Goal: Complete application form: Complete application form

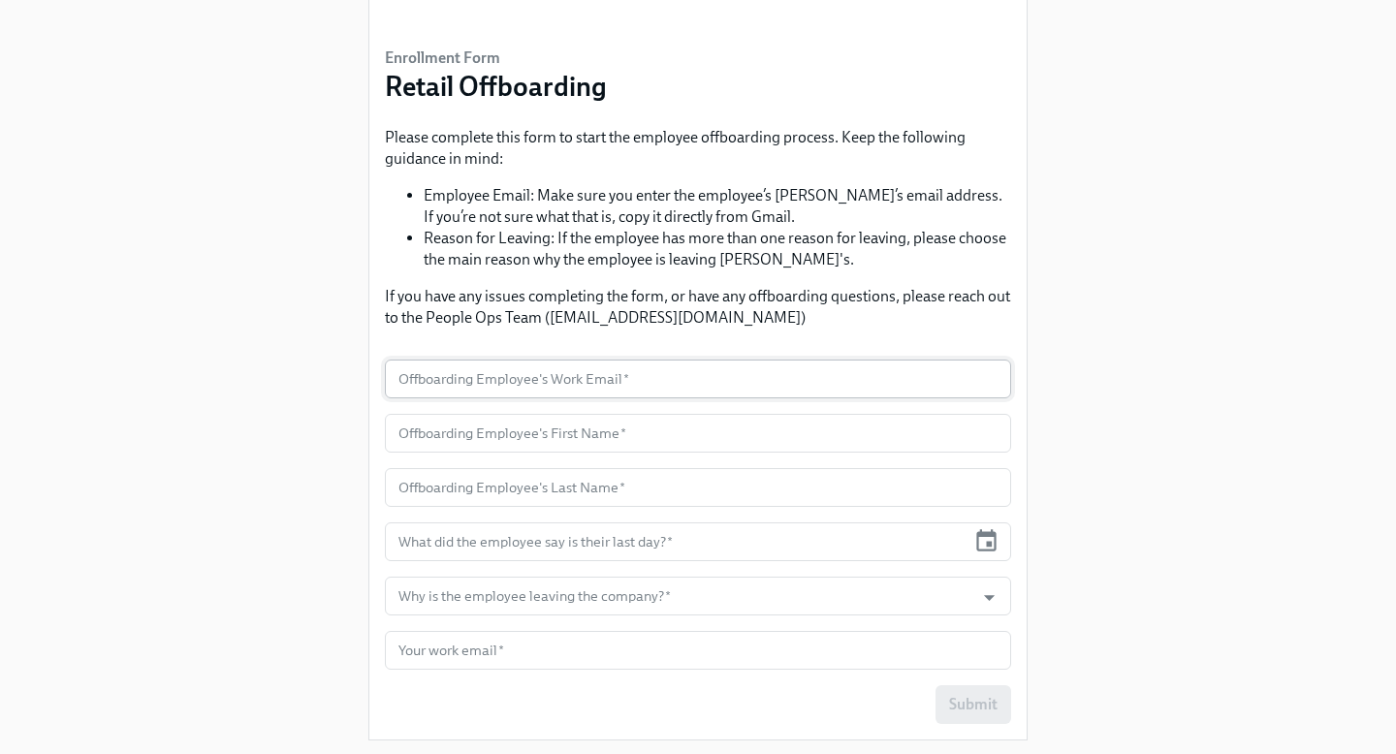
scroll to position [113, 0]
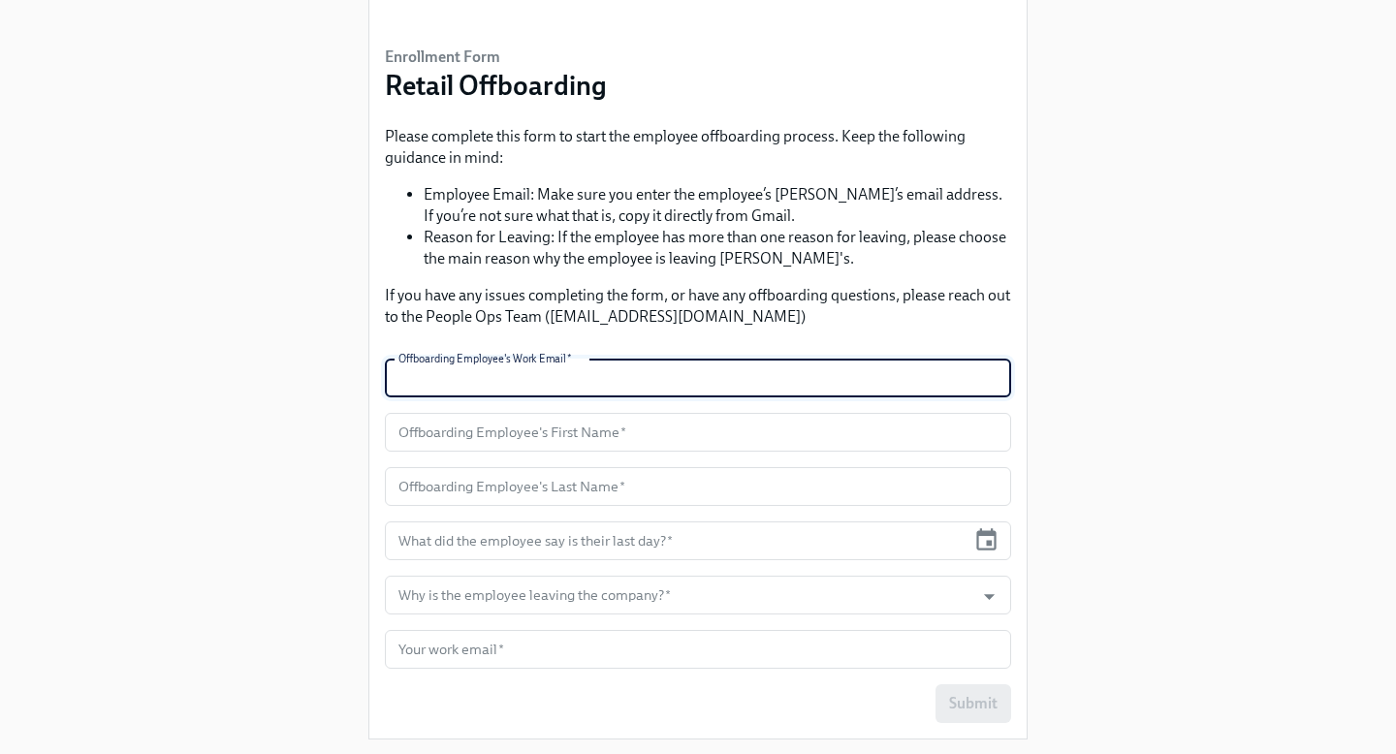
click at [667, 376] on input "text" at bounding box center [698, 378] width 626 height 39
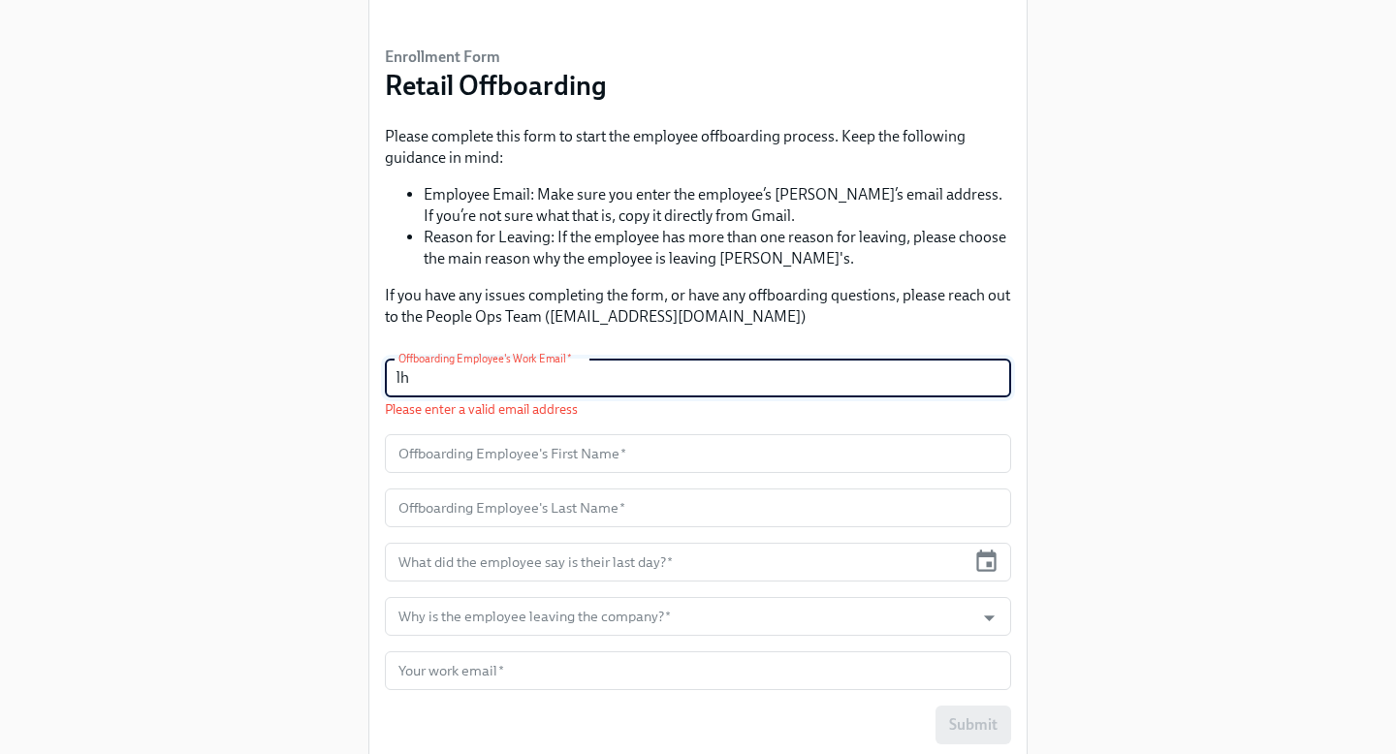
type input "l"
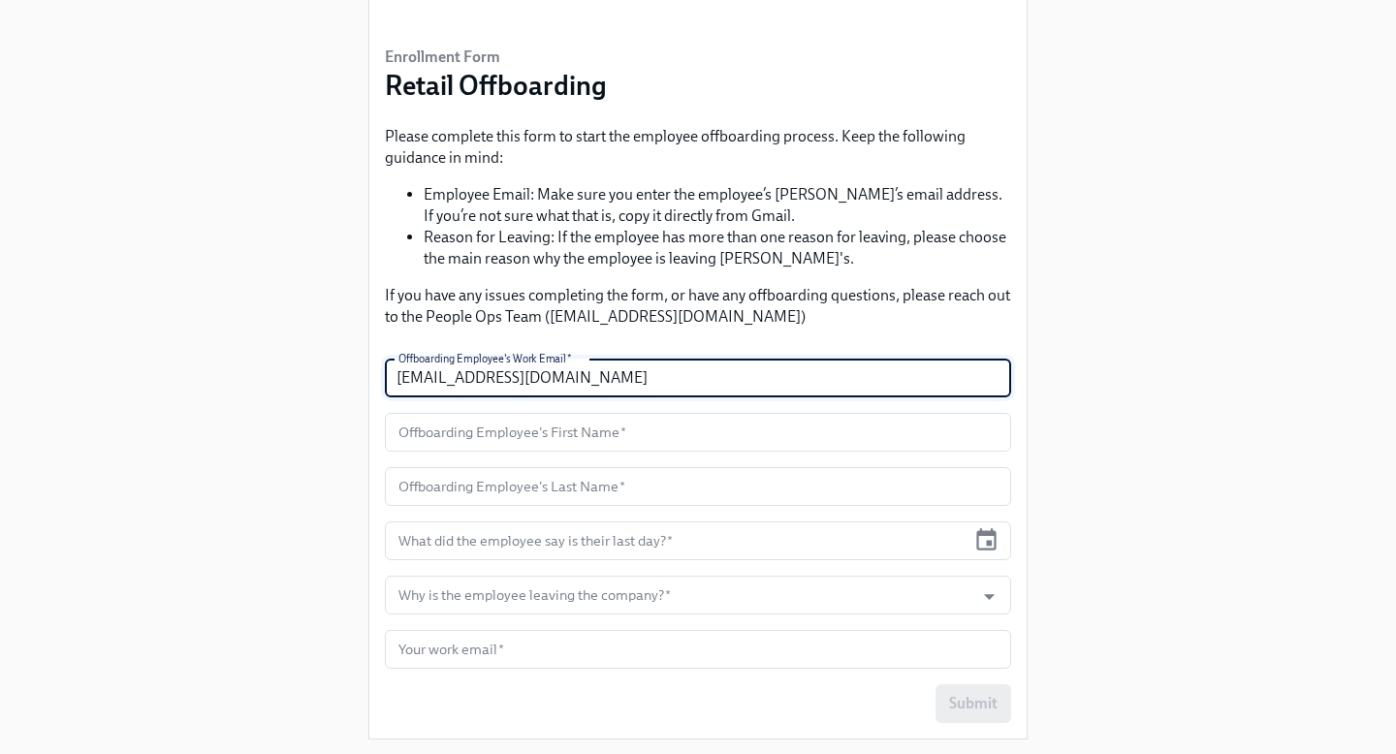
type input "[EMAIL_ADDRESS][DOMAIN_NAME]"
click at [596, 436] on input "text" at bounding box center [698, 432] width 626 height 39
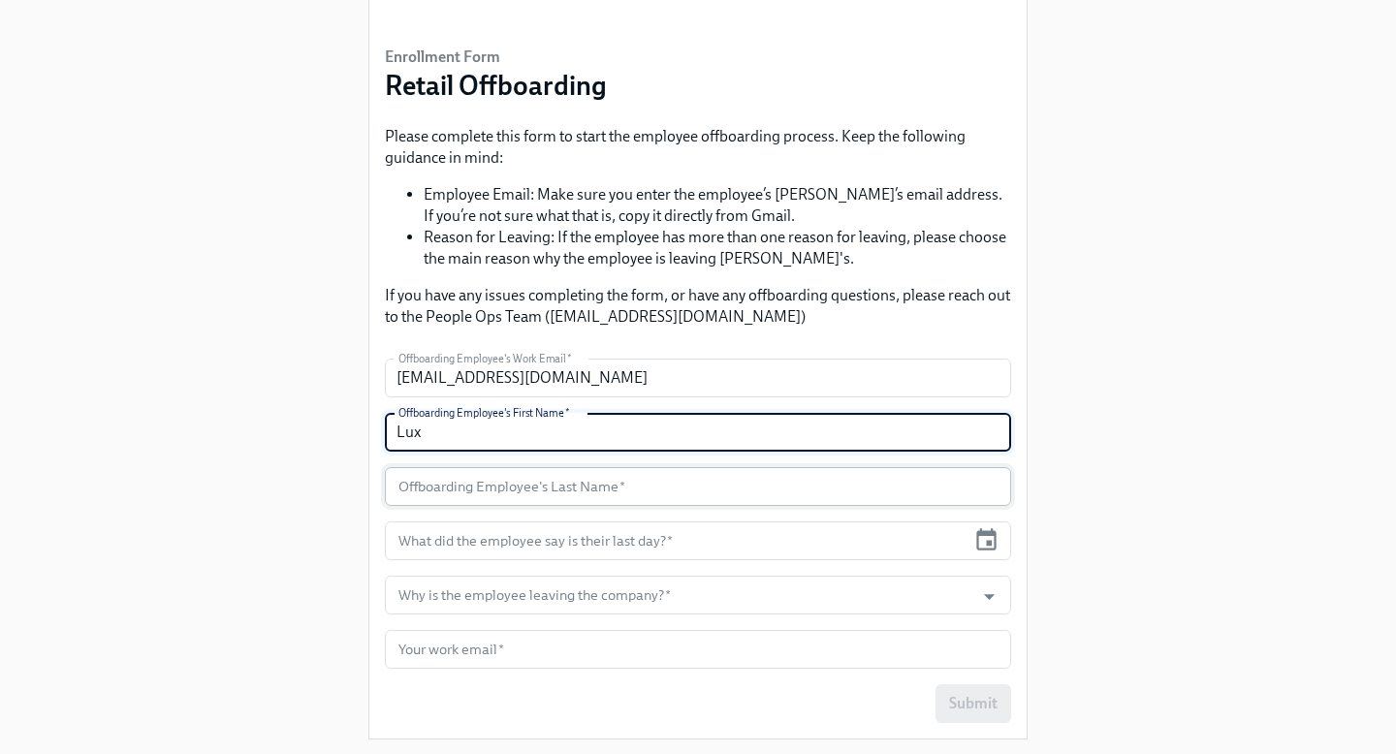
type input "Lux"
click at [604, 493] on input "text" at bounding box center [698, 486] width 626 height 39
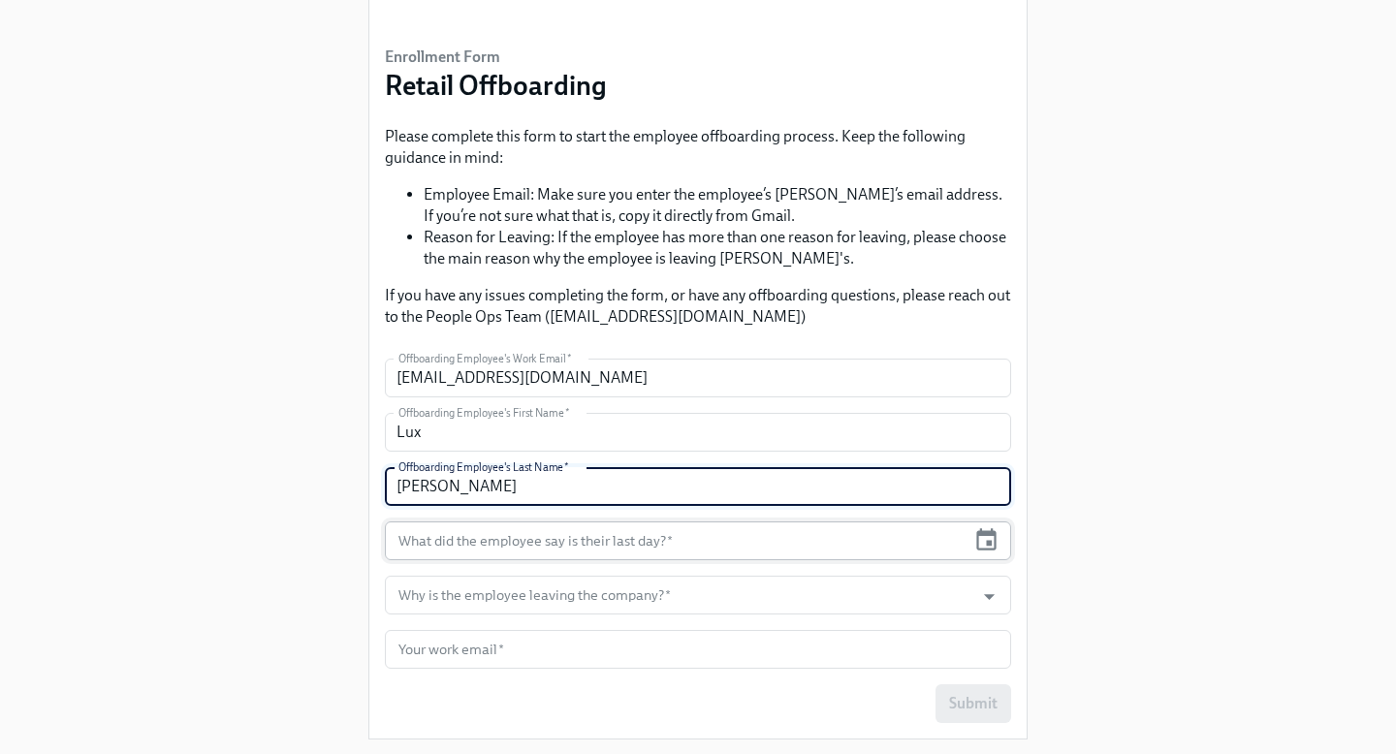
type input "[PERSON_NAME]"
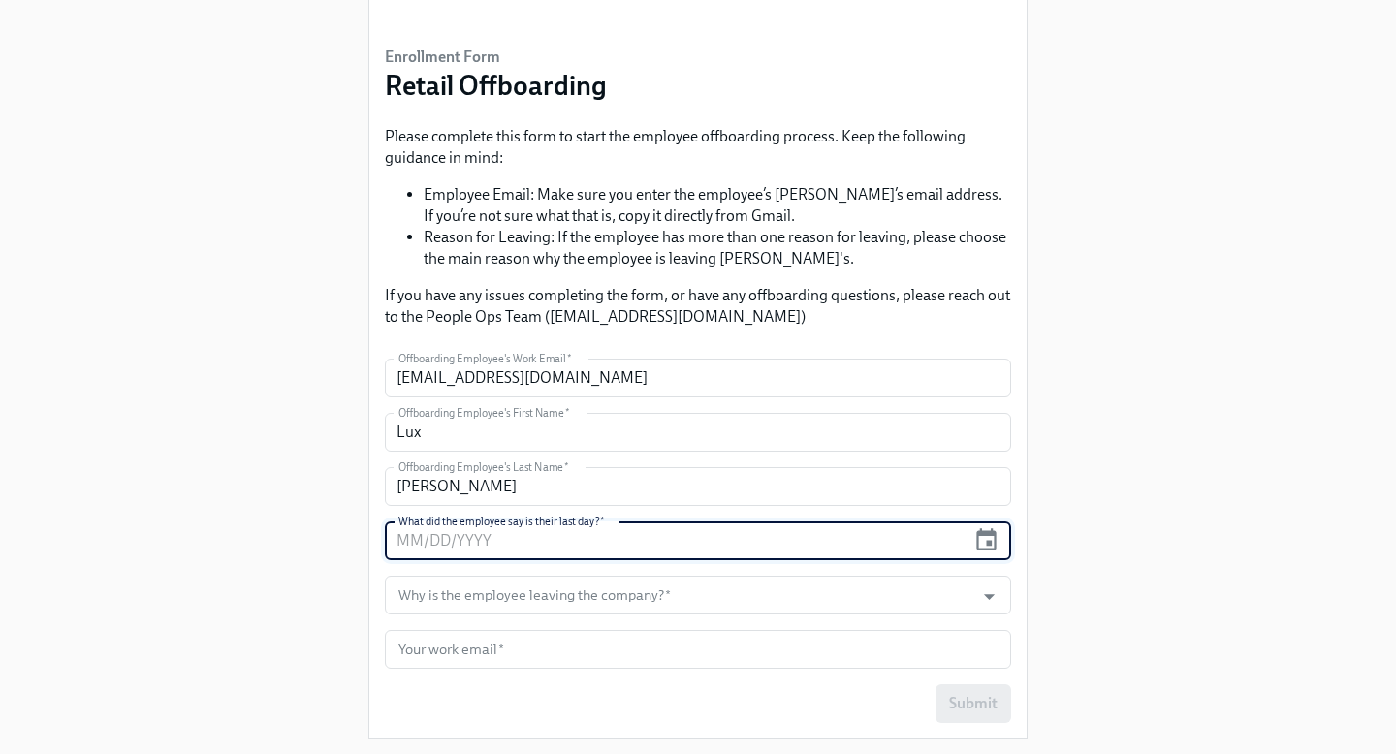
click at [663, 542] on input "text" at bounding box center [675, 541] width 581 height 39
click at [983, 540] on icon "button" at bounding box center [986, 540] width 26 height 26
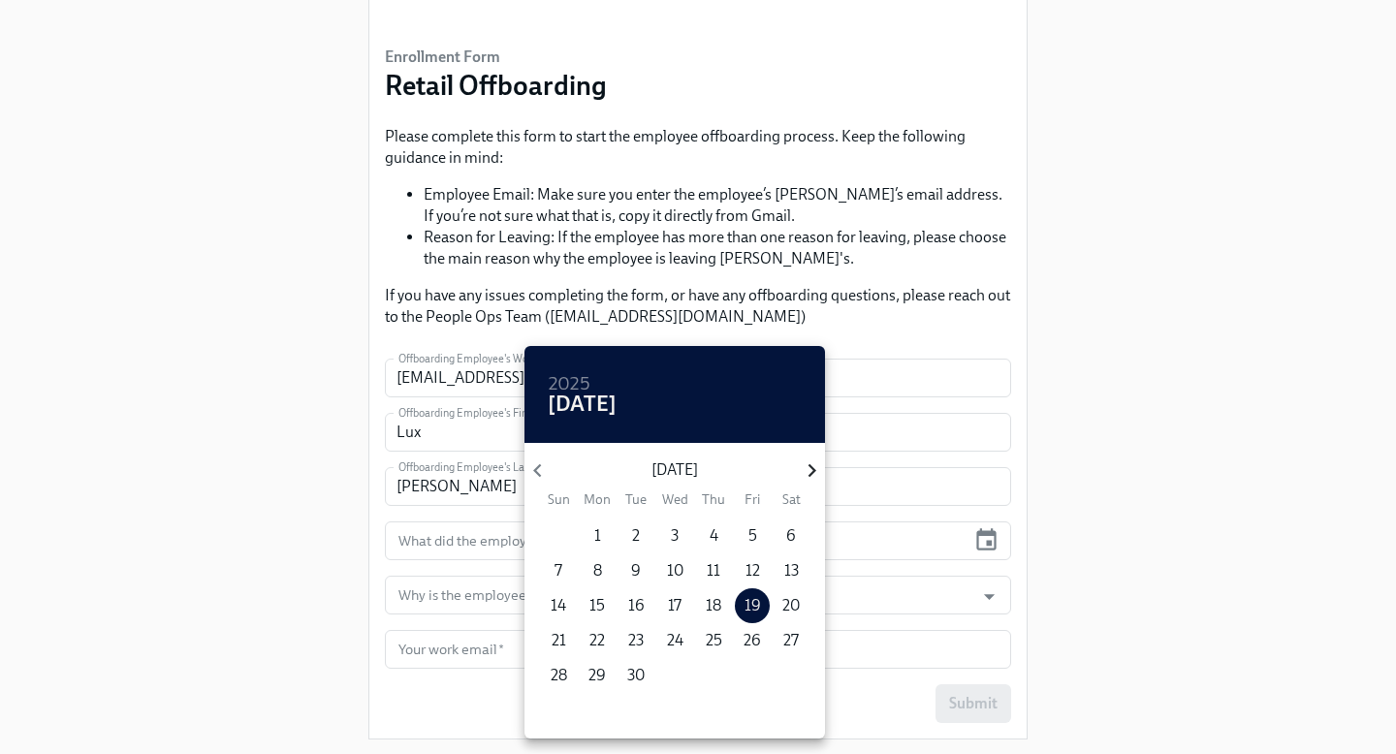
click at [804, 472] on icon "button" at bounding box center [812, 471] width 26 height 26
click at [753, 536] on p "3" at bounding box center [752, 535] width 8 height 21
type input "[DATE]"
click at [454, 599] on div at bounding box center [698, 377] width 1396 height 754
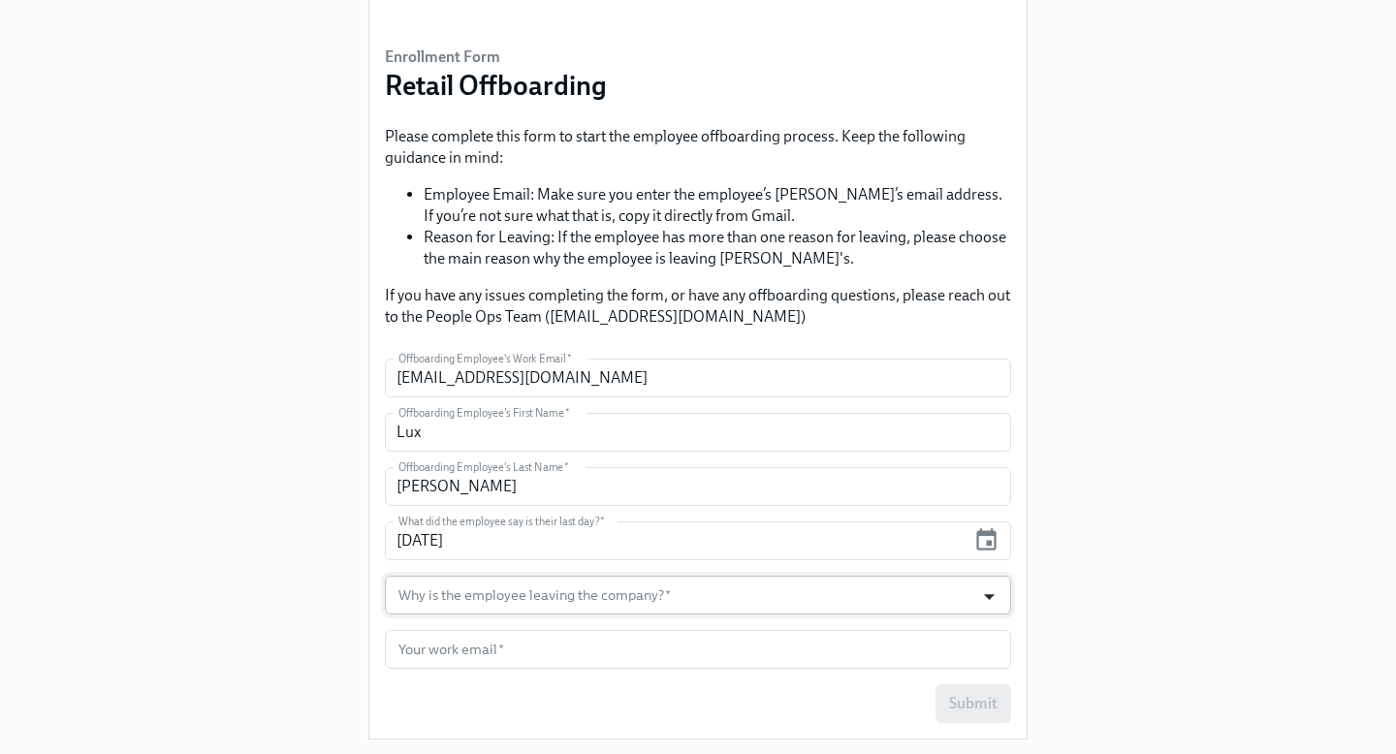
click at [993, 598] on icon "Open" at bounding box center [989, 597] width 26 height 26
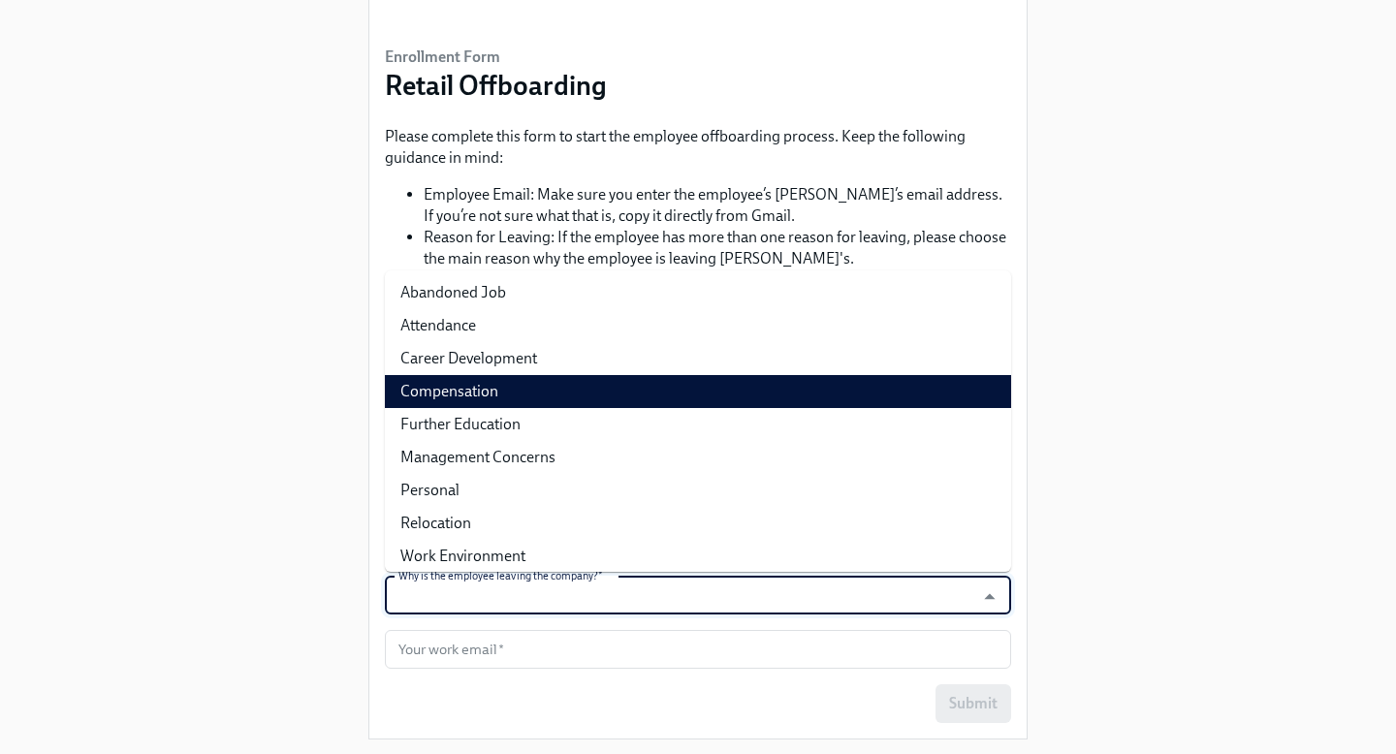
scroll to position [44, 0]
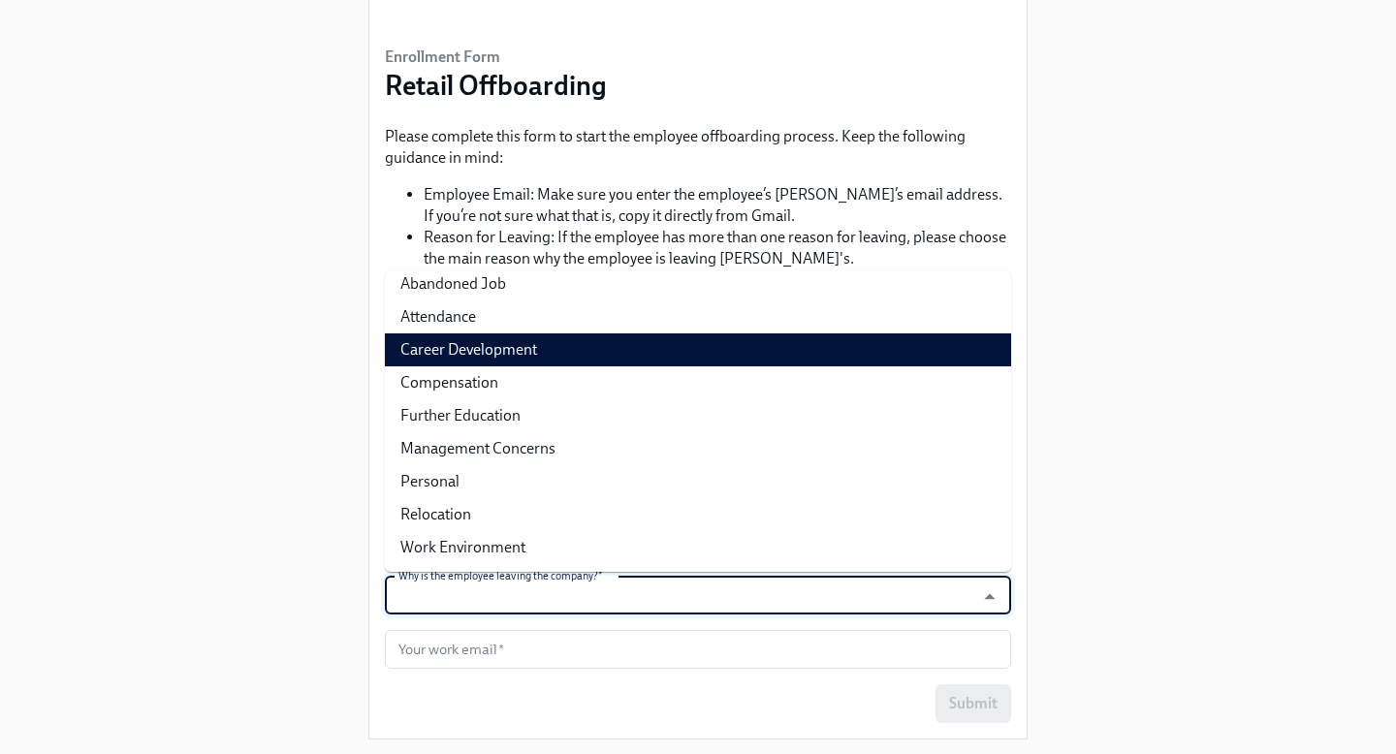
click at [912, 359] on li "Career Development" at bounding box center [698, 350] width 626 height 33
type input "Career Development"
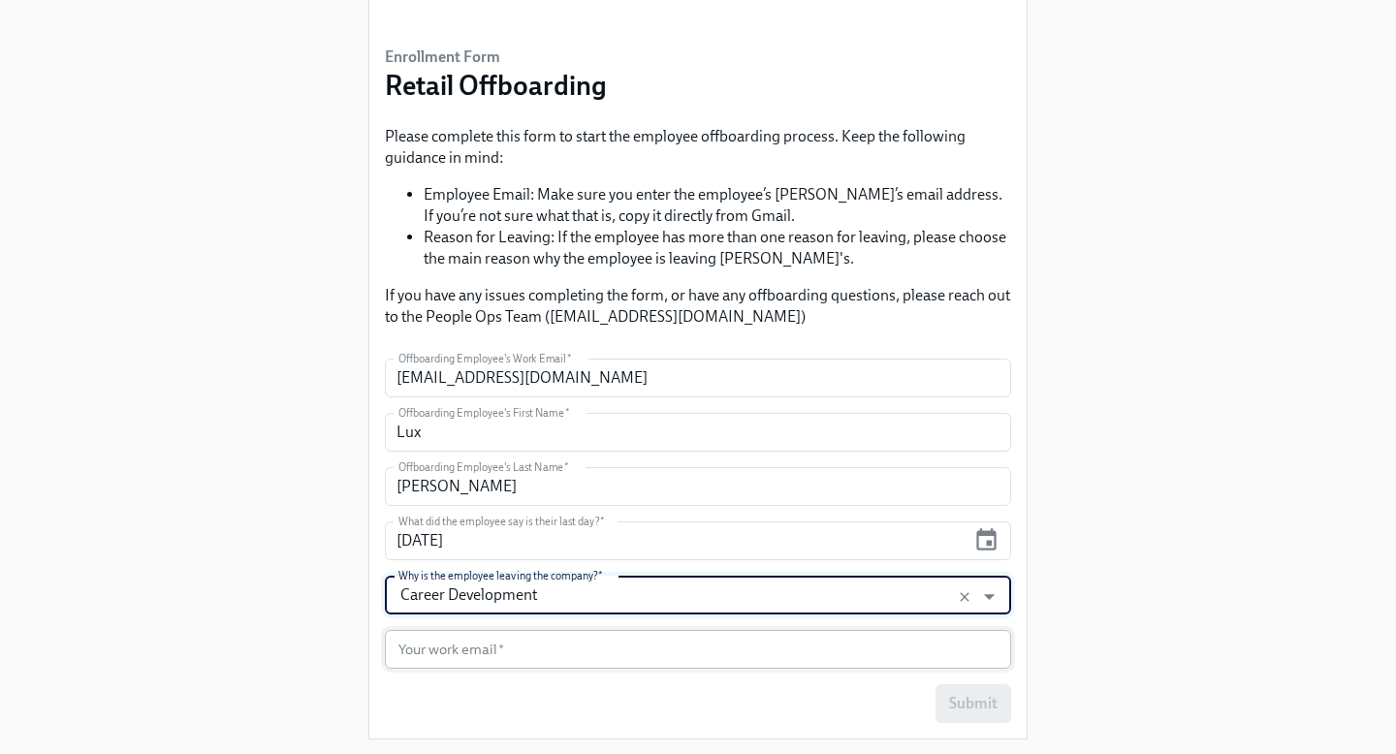
click at [747, 652] on input "text" at bounding box center [698, 649] width 626 height 39
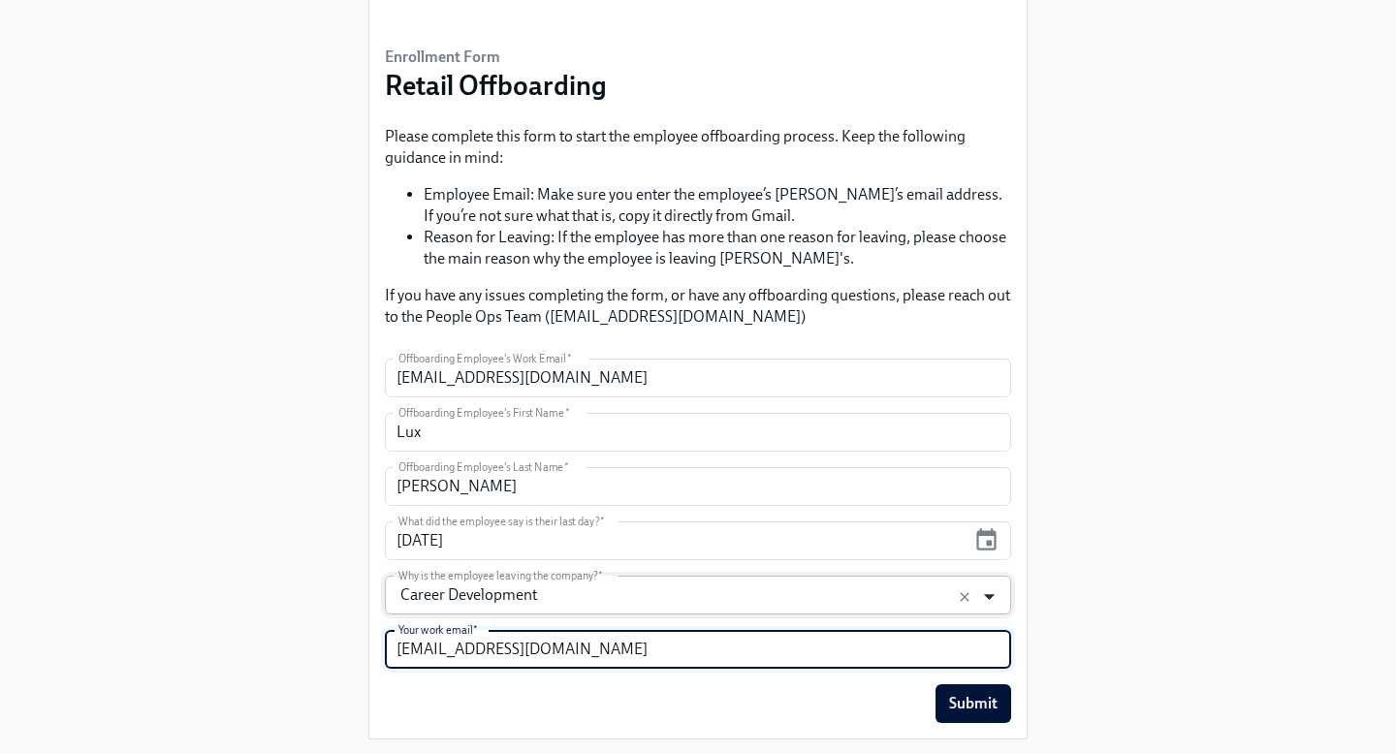
click at [989, 597] on icon "Open" at bounding box center [989, 597] width 11 height 6
type input "[EMAIL_ADDRESS][DOMAIN_NAME]"
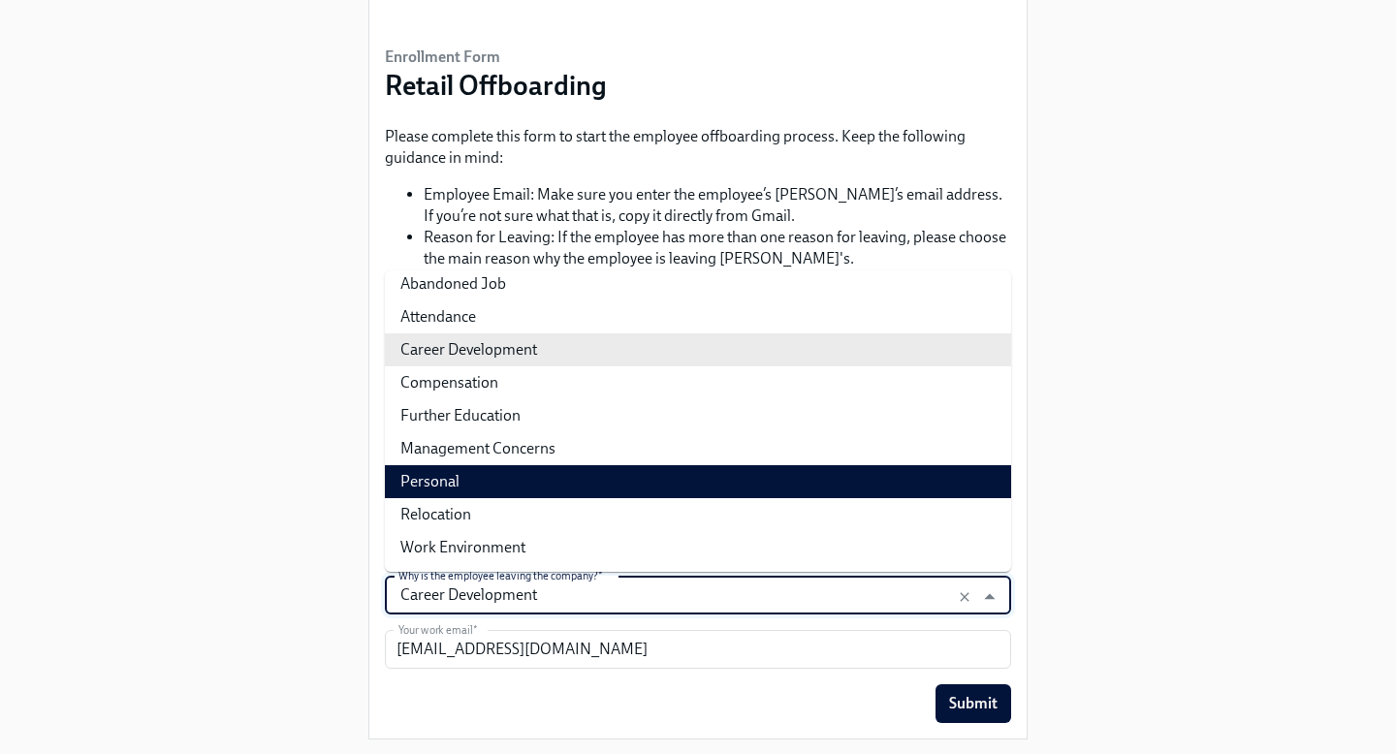
click at [1139, 529] on div "Enrollment Form Retail Offboarding Please complete this form to start the emplo…" at bounding box center [698, 321] width 1334 height 869
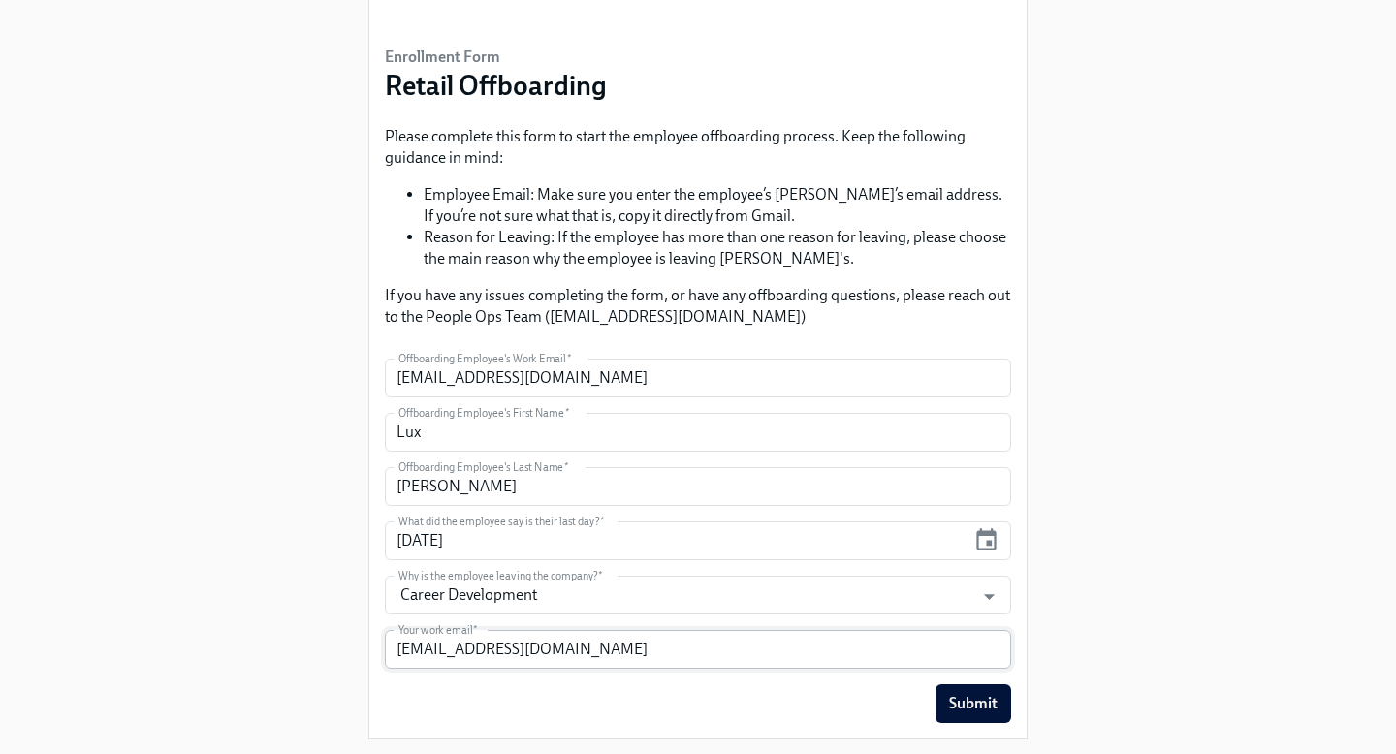
scroll to position [161, 0]
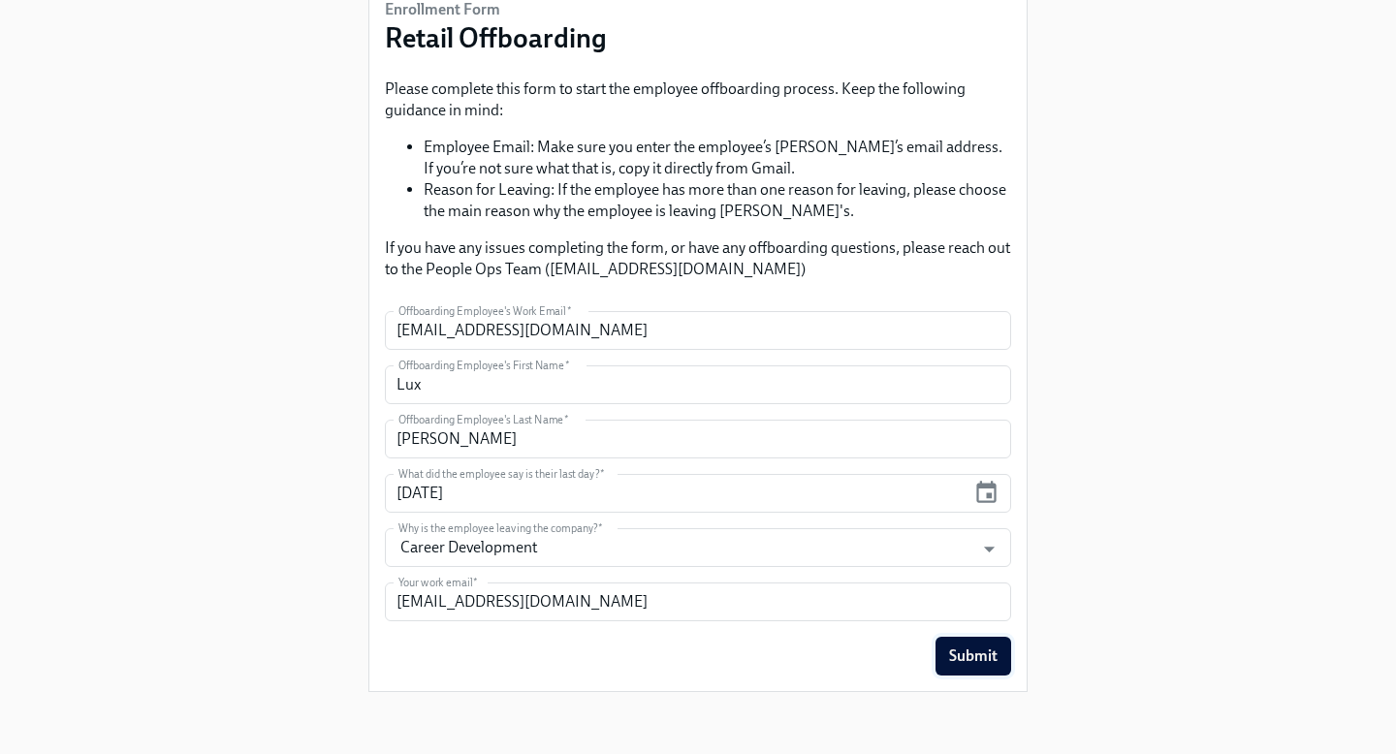
click at [979, 662] on span "Submit" at bounding box center [973, 656] width 48 height 19
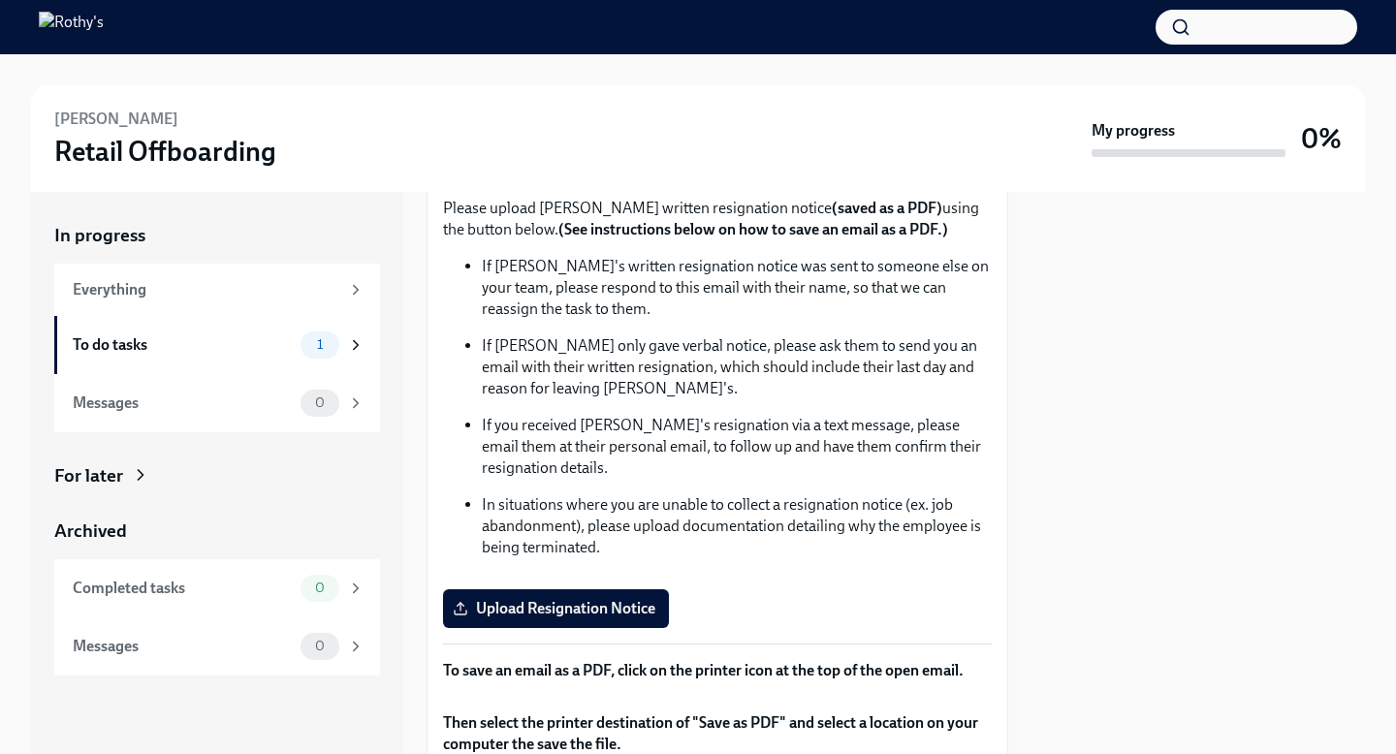
scroll to position [130, 0]
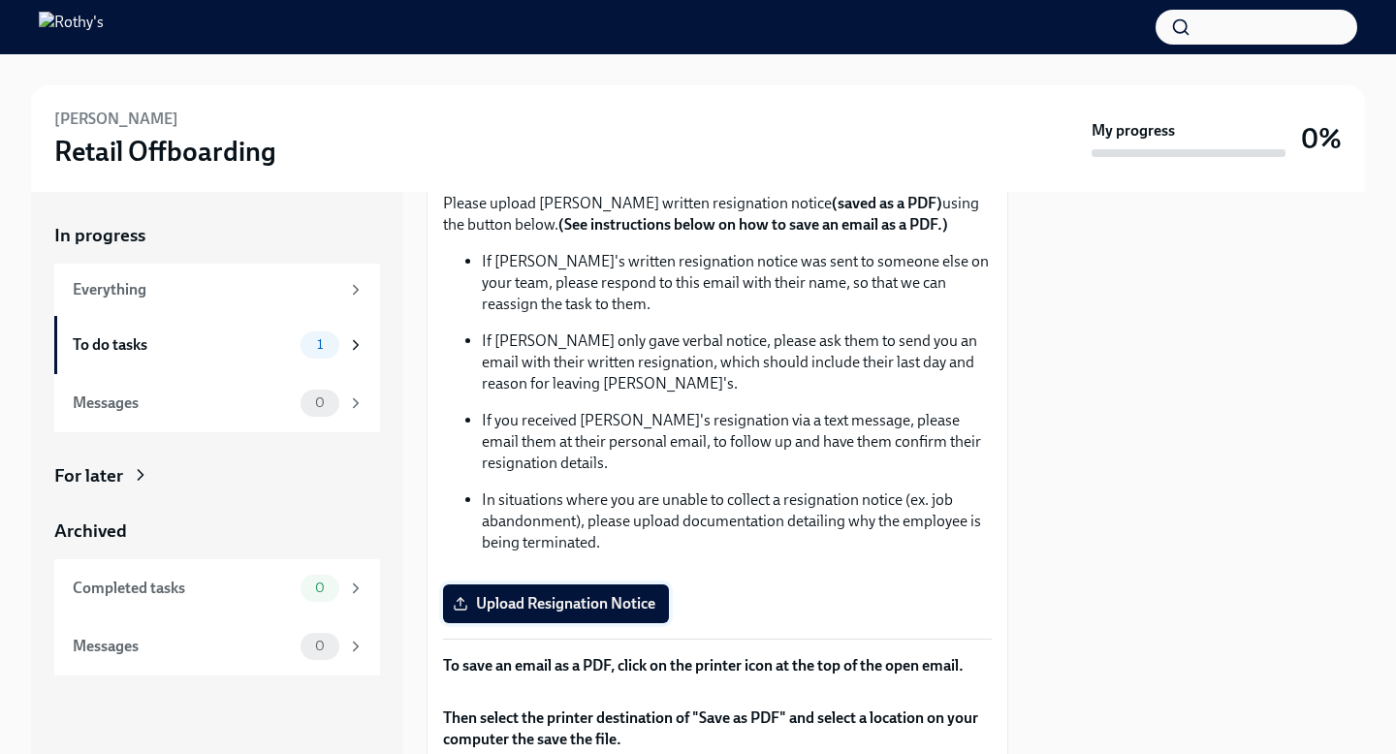
click at [605, 603] on span "Upload Resignation Notice" at bounding box center [556, 603] width 199 height 19
click at [0, 0] on input "Upload Resignation Notice" at bounding box center [0, 0] width 0 height 0
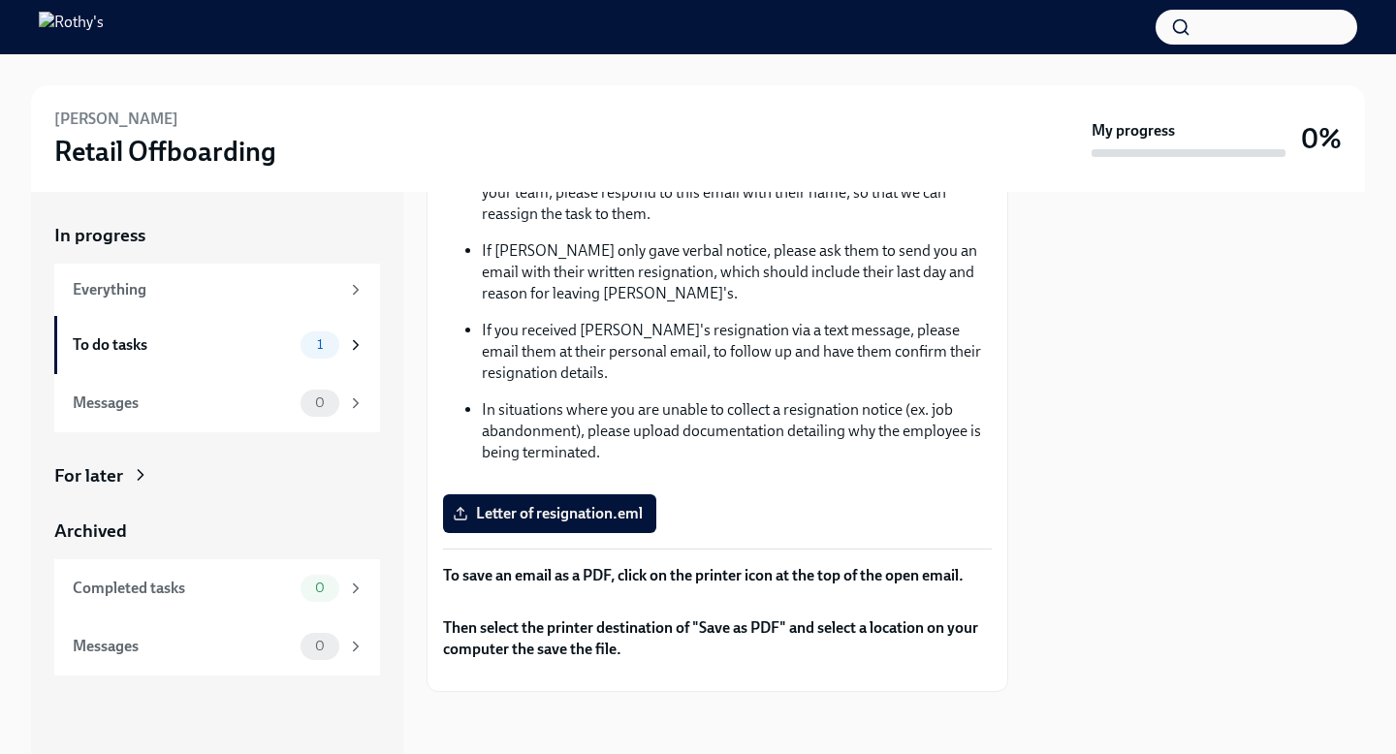
scroll to position [607, 0]
